Goal: Book appointment/travel/reservation

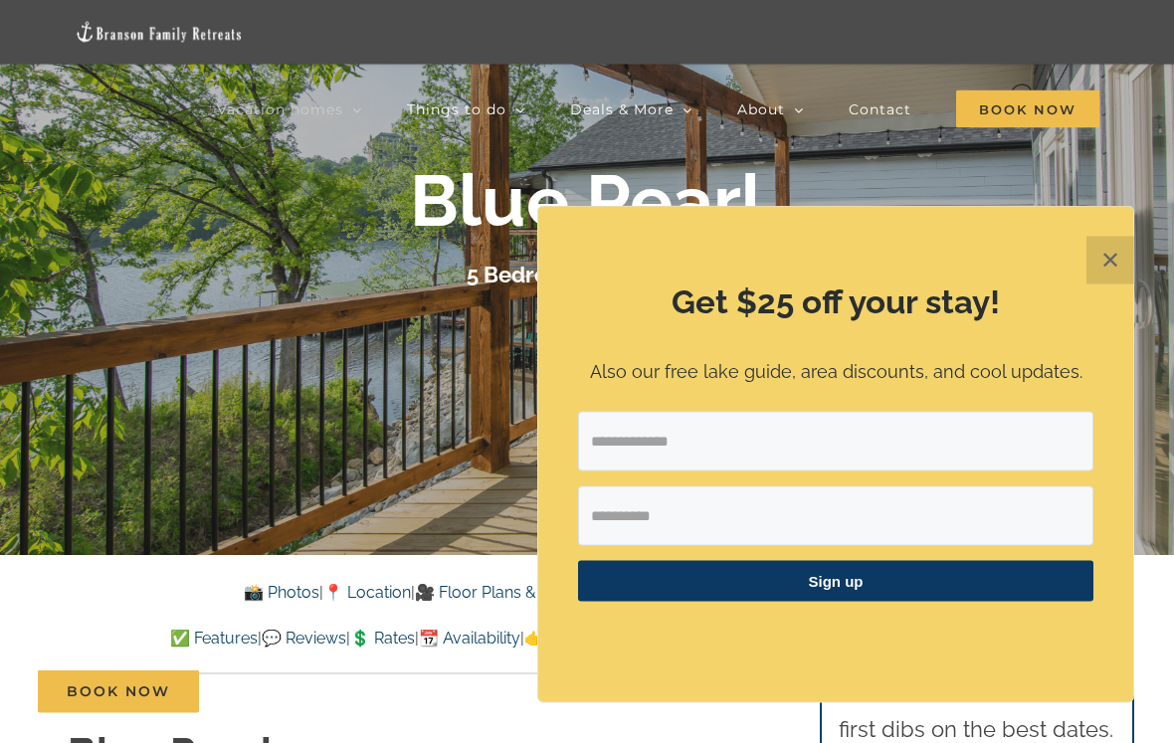
scroll to position [169, 0]
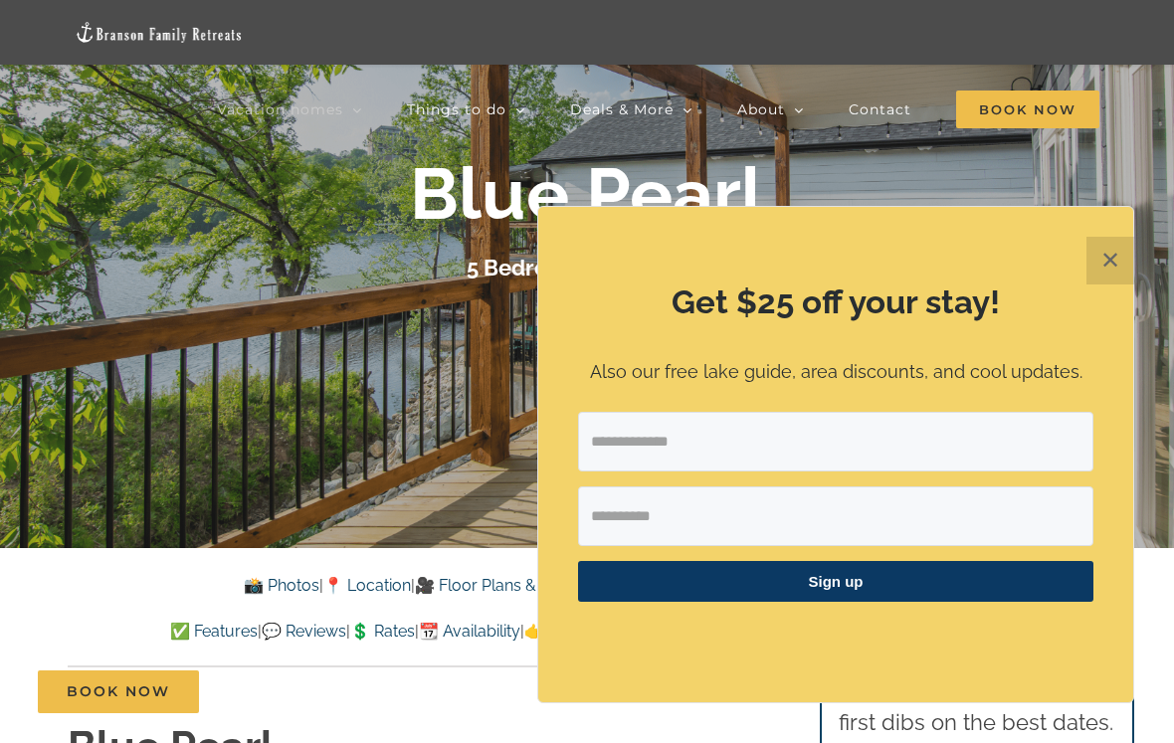
click at [1108, 242] on button "✕" at bounding box center [1111, 261] width 48 height 48
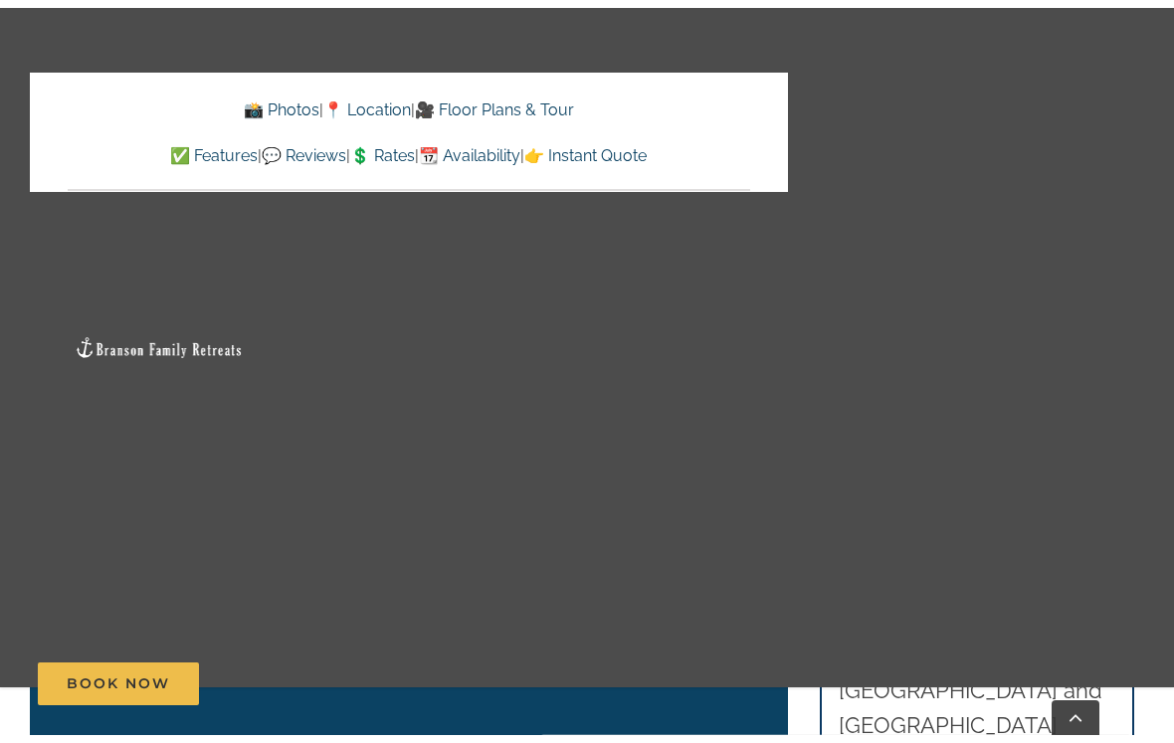
scroll to position [3409, 0]
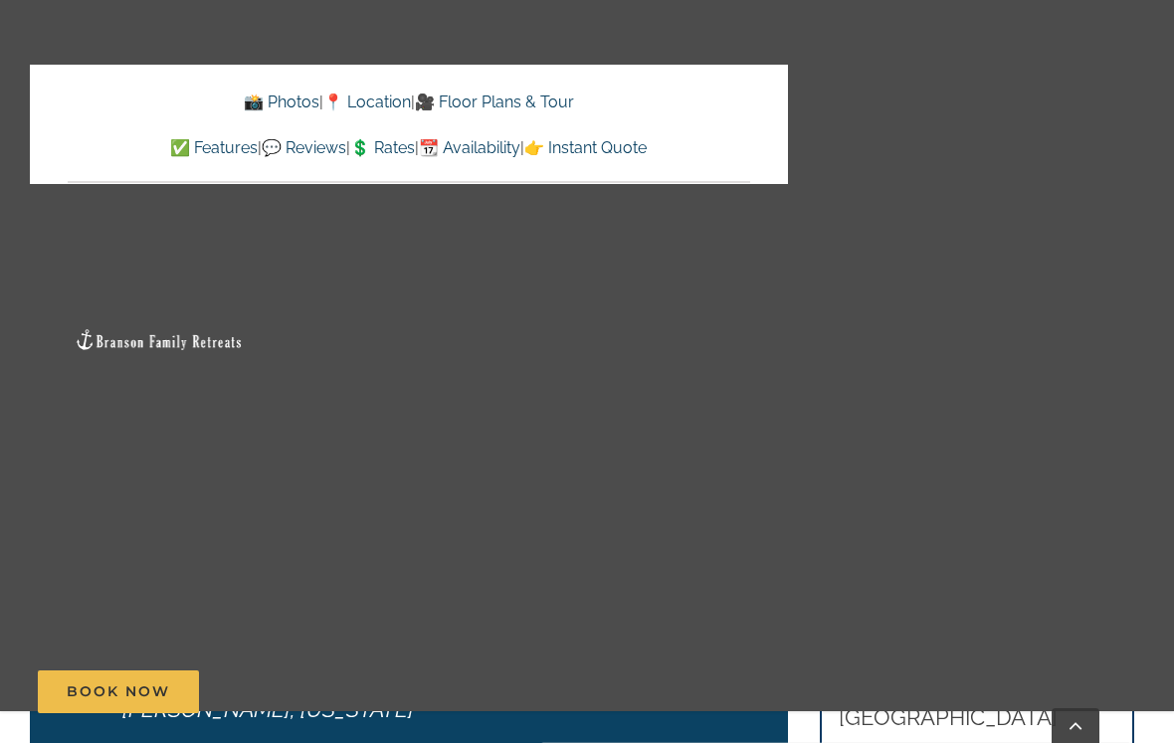
click at [573, 93] on link "🎥 Floor Plans & Tour" at bounding box center [494, 102] width 159 height 19
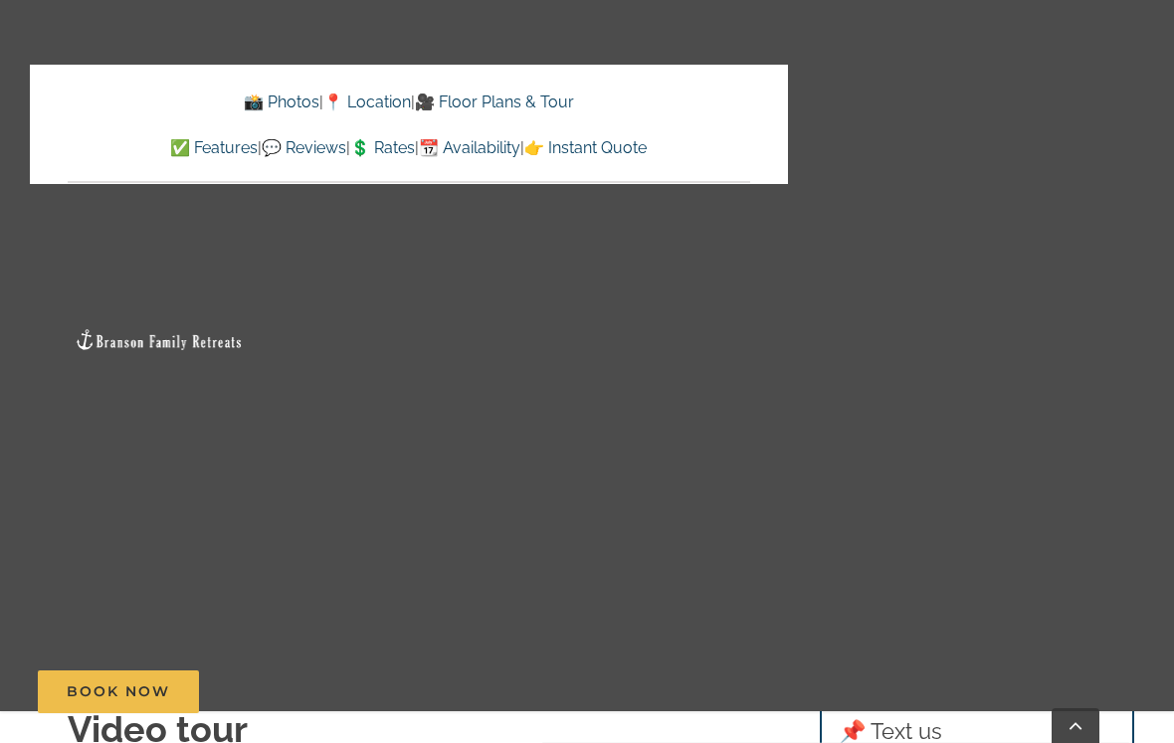
click at [507, 138] on link "📆 Availability" at bounding box center [470, 147] width 102 height 19
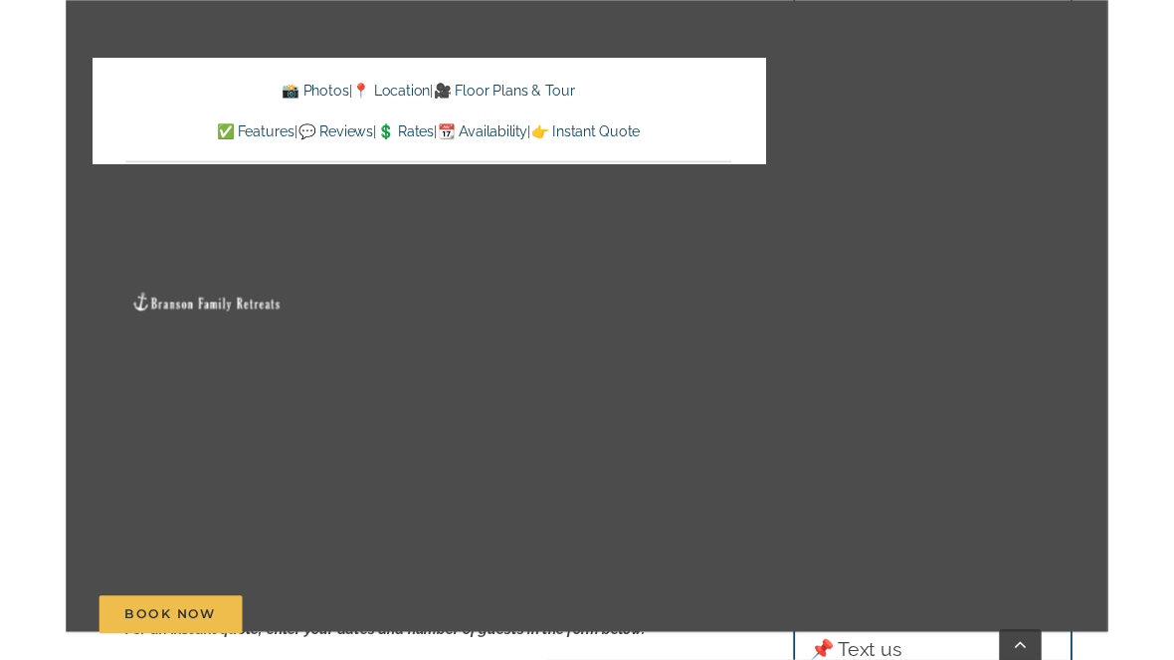
scroll to position [11618, 0]
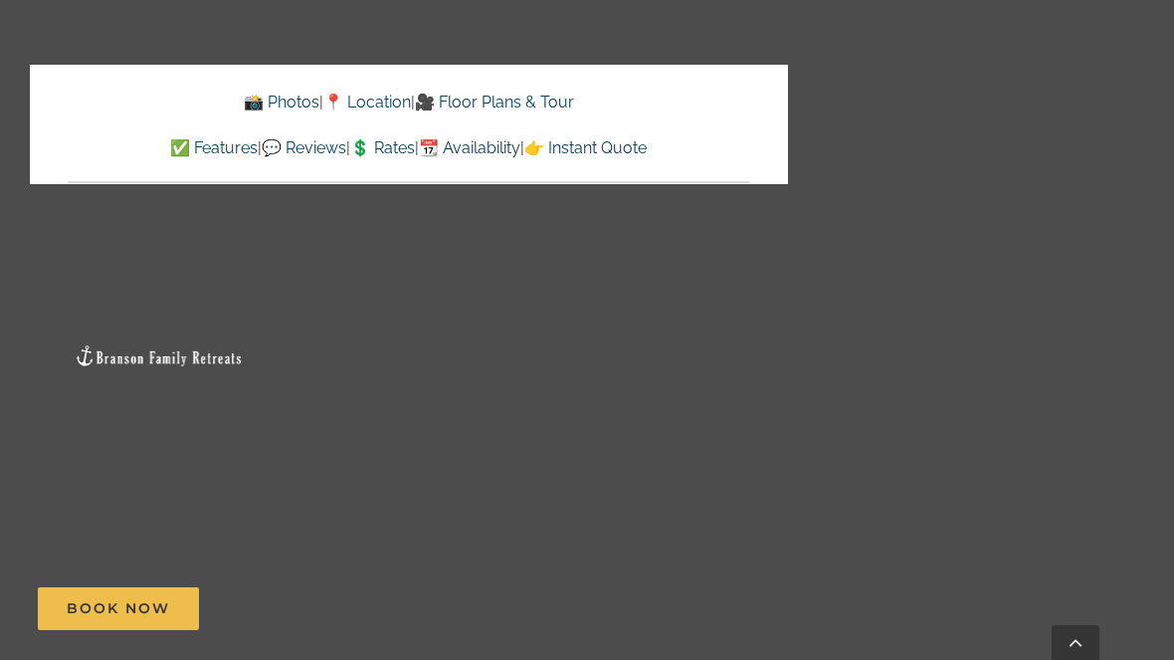
scroll to position [6061, 0]
click at [514, 141] on link "📆 Availability" at bounding box center [470, 147] width 102 height 19
click at [517, 138] on link "📆 Availability" at bounding box center [470, 147] width 102 height 19
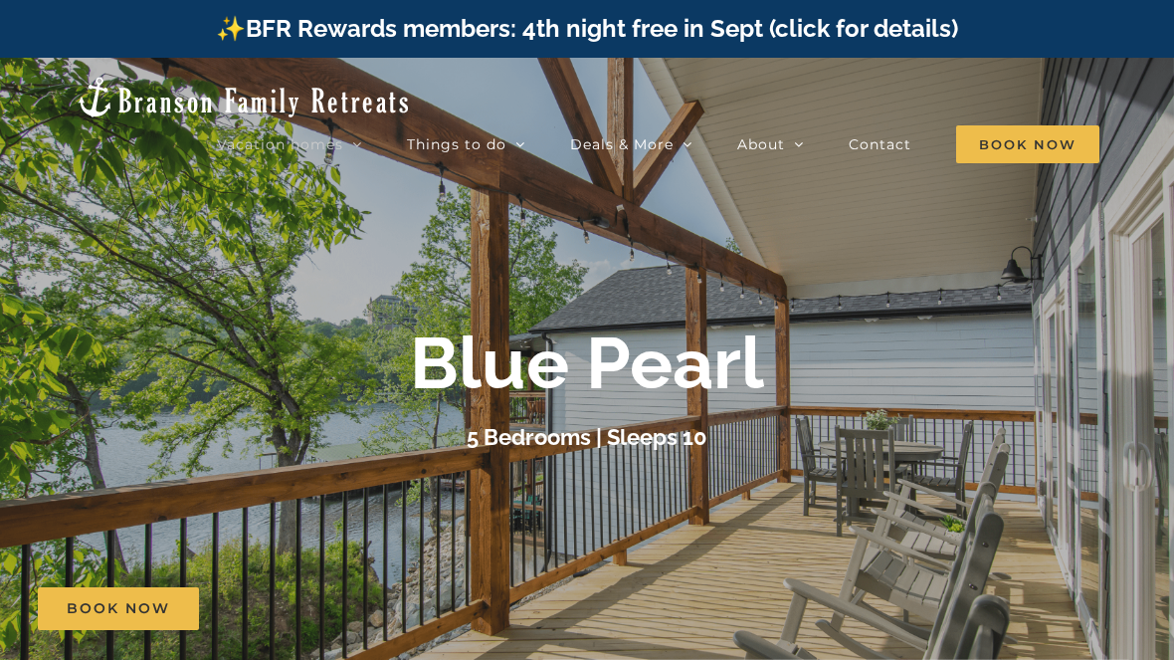
click at [927, 205] on div at bounding box center [587, 388] width 1174 height 660
click at [855, 322] on div "Blue Pearl" at bounding box center [587, 363] width 796 height 86
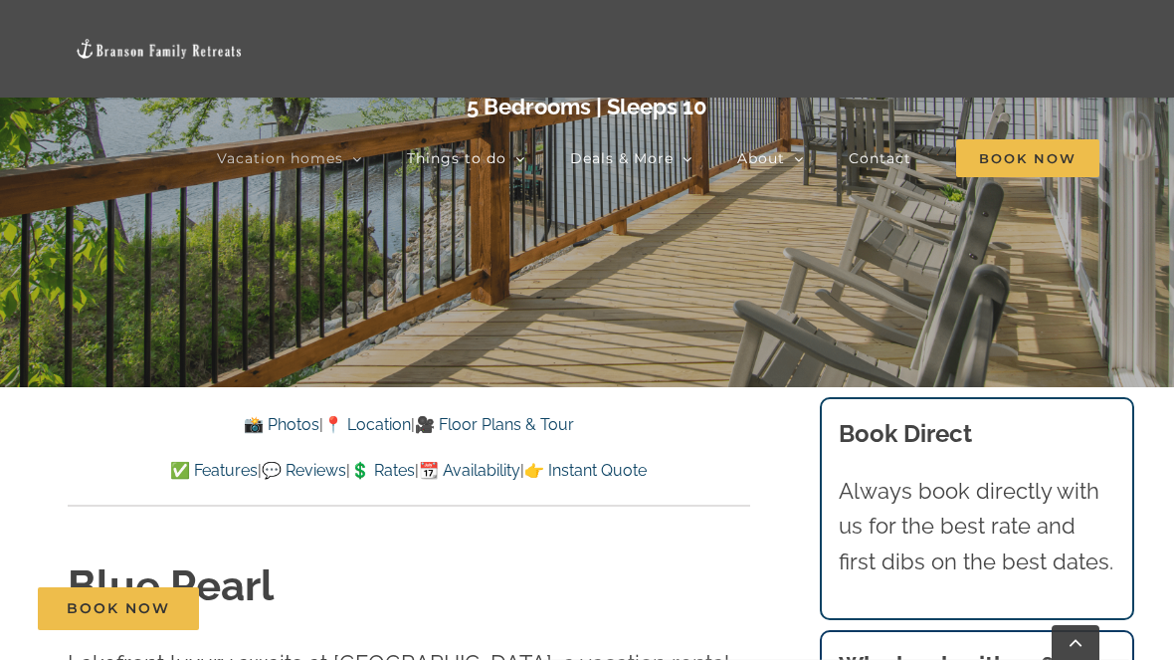
click at [513, 468] on link "📆 Availability" at bounding box center [470, 470] width 102 height 19
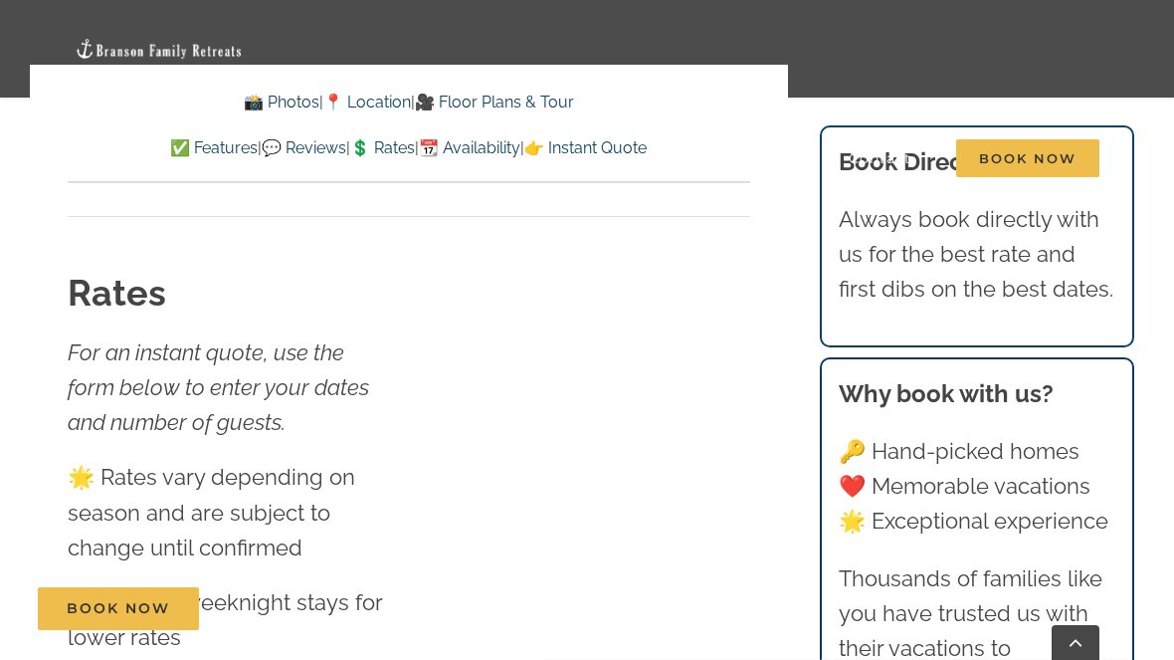
scroll to position [9954, 0]
